Goal: Navigation & Orientation: Find specific page/section

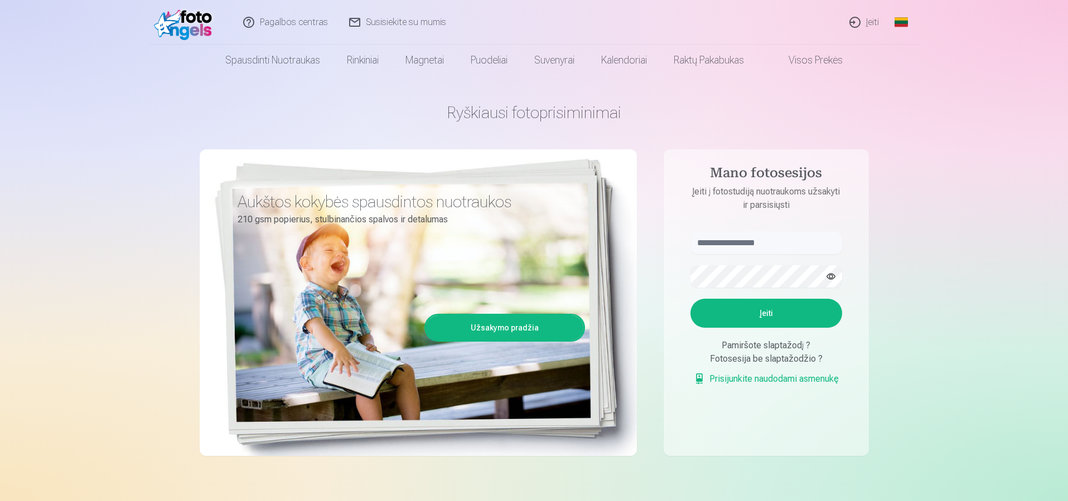
click at [868, 23] on link "Įeiti" at bounding box center [864, 22] width 51 height 45
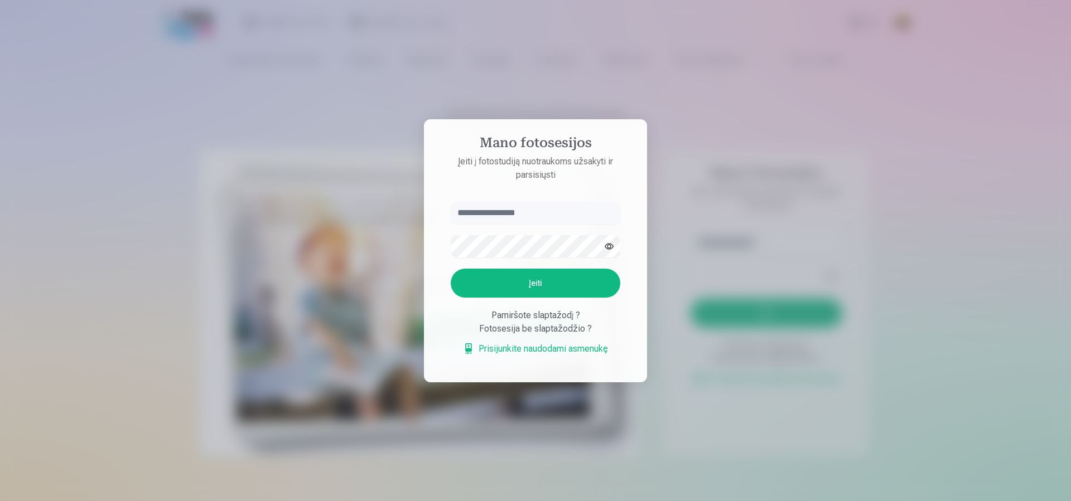
click at [540, 211] on input "text" at bounding box center [536, 213] width 170 height 22
click at [540, 212] on input "text" at bounding box center [536, 213] width 170 height 22
click at [514, 212] on input "text" at bounding box center [536, 213] width 170 height 22
click at [507, 213] on input "text" at bounding box center [536, 213] width 170 height 22
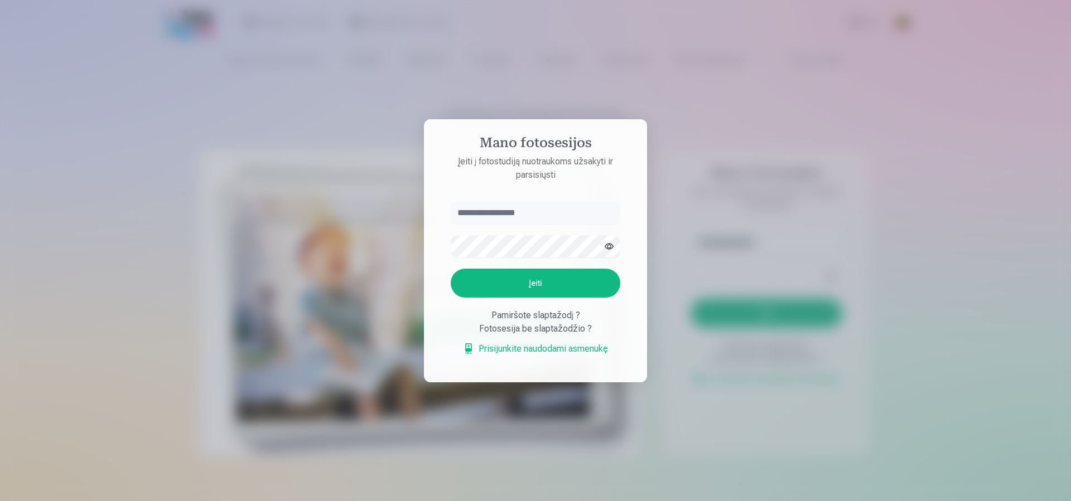
click at [505, 213] on input "text" at bounding box center [536, 213] width 170 height 22
click at [486, 262] on form "Įeiti Pamiršote slaptažodį ? Fotosesija be slaptažodžio ? Prisijunkite naudodam…" at bounding box center [535, 284] width 192 height 165
click at [546, 317] on div "Pamiršote slaptažodį ?" at bounding box center [536, 315] width 170 height 13
click at [530, 317] on div "Pamiršote slaptažodį ?" at bounding box center [536, 315] width 170 height 13
click at [516, 316] on div "Pamiršote slaptažodį ?" at bounding box center [536, 315] width 170 height 13
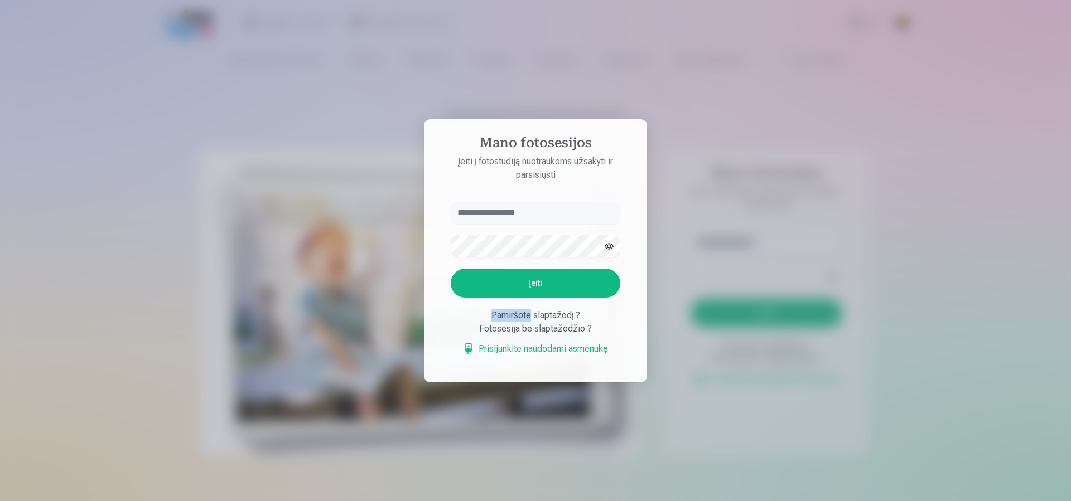
click at [516, 316] on div "Pamiršote slaptažodį ?" at bounding box center [536, 315] width 170 height 13
drag, startPoint x: 516, startPoint y: 316, endPoint x: 581, endPoint y: 318, distance: 65.3
click at [516, 316] on div "Pamiršote slaptažodį ?" at bounding box center [536, 315] width 170 height 13
click at [610, 321] on div "Pamiršote slaptažodį ?" at bounding box center [536, 315] width 170 height 13
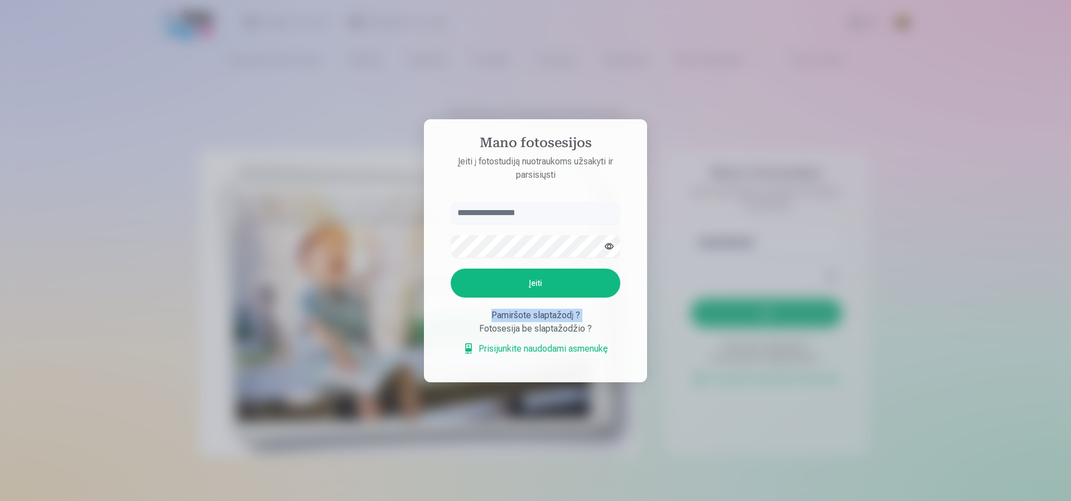
click at [538, 316] on div "Pamiršote slaptažodį ?" at bounding box center [536, 315] width 170 height 13
click at [511, 331] on div "Fotosesija be slaptažodžio ?" at bounding box center [536, 328] width 170 height 13
click at [525, 317] on div "Pamiršote slaptažodį ?" at bounding box center [536, 315] width 170 height 13
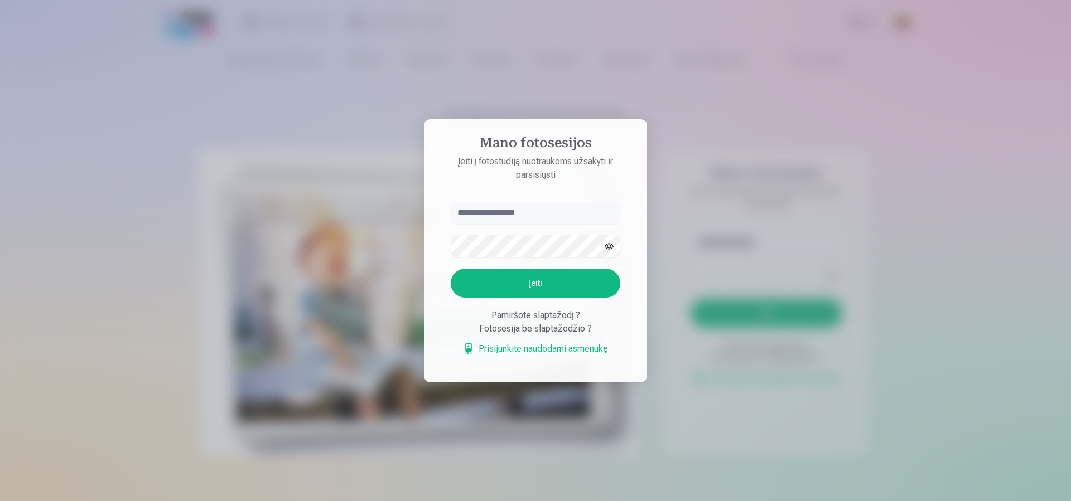
click at [348, 43] on div at bounding box center [535, 250] width 1071 height 501
